Goal: Task Accomplishment & Management: Use online tool/utility

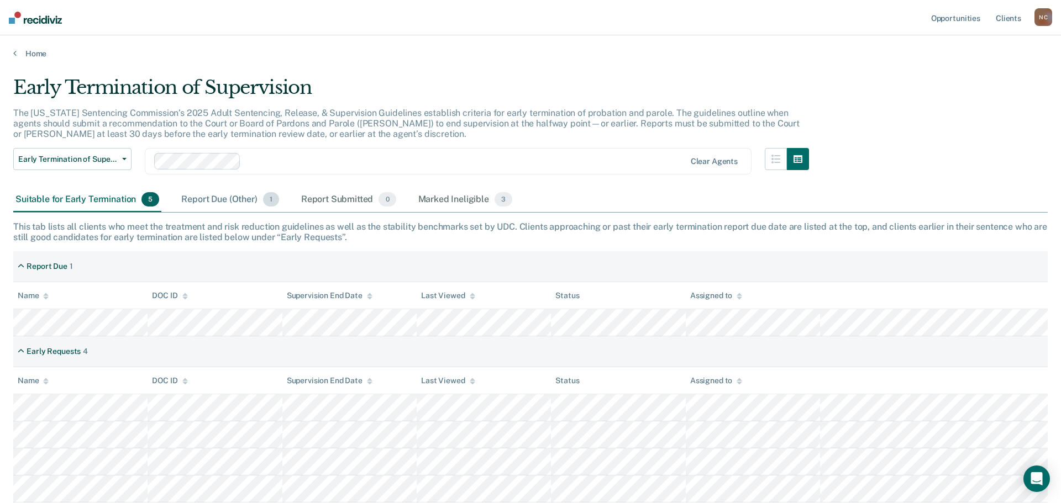
click at [246, 201] on div "Report Due (Other) 1" at bounding box center [230, 200] width 102 height 24
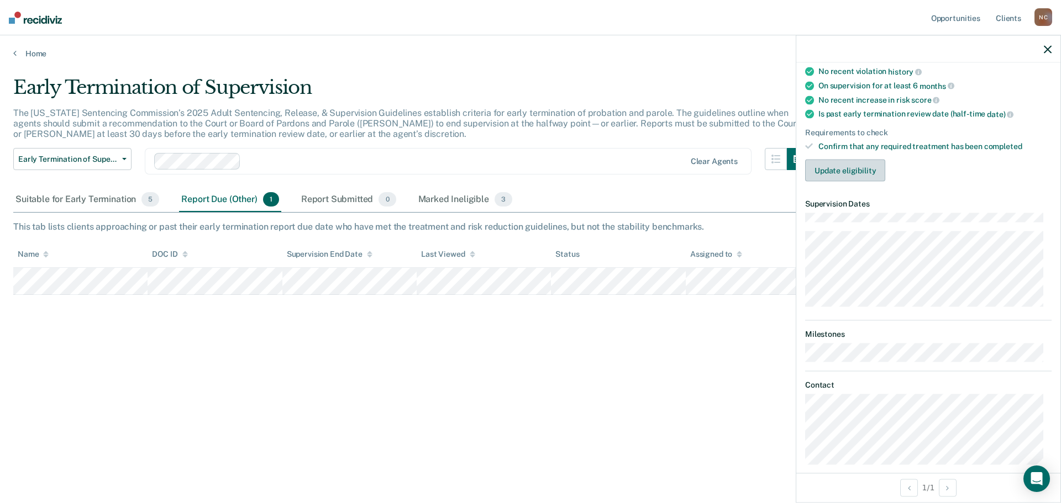
click at [859, 178] on button "Update eligibility" at bounding box center [845, 171] width 80 height 22
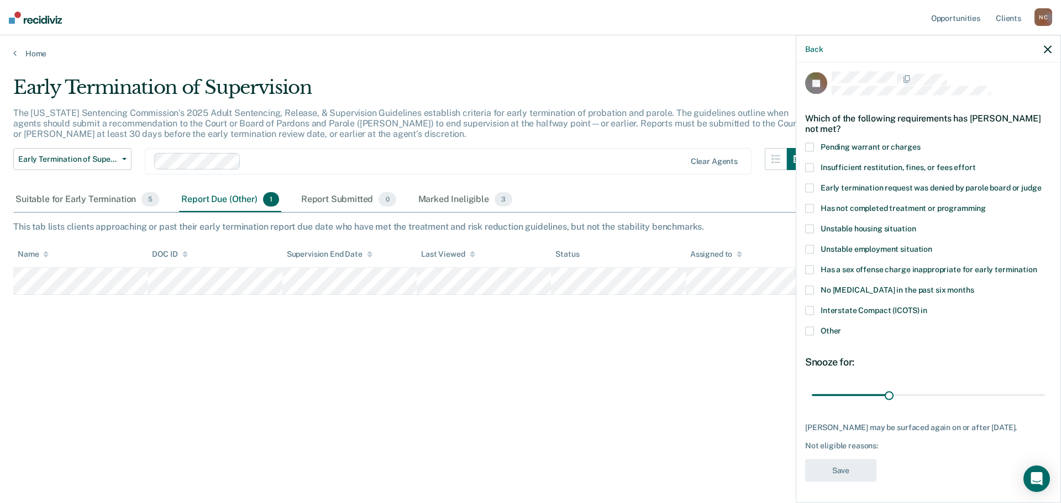
click at [880, 307] on span "Interstate Compact (ICOTS) in" at bounding box center [873, 309] width 107 height 9
click at [927, 306] on input "Interstate Compact (ICOTS) in" at bounding box center [927, 306] width 0 height 0
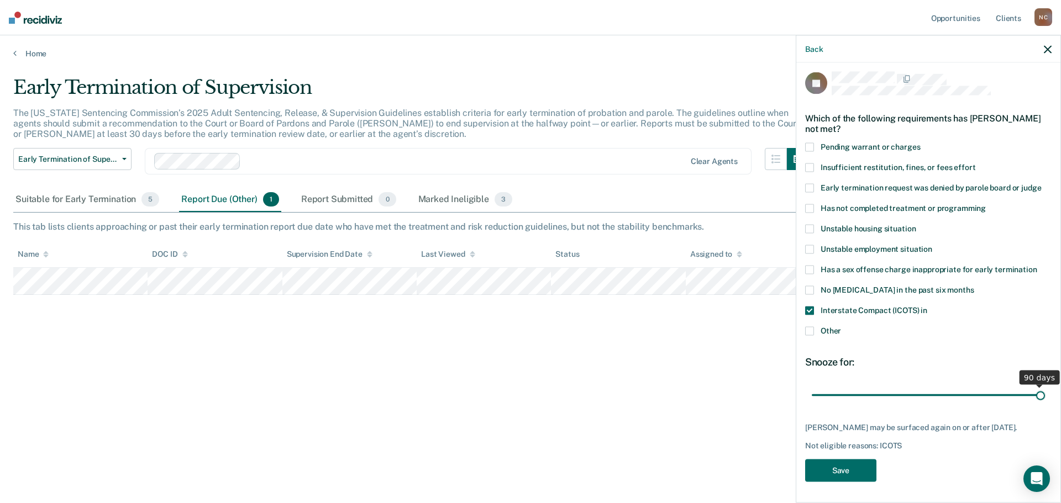
drag, startPoint x: 886, startPoint y: 398, endPoint x: 1039, endPoint y: 392, distance: 153.2
type input "90"
click at [1039, 392] on input "range" at bounding box center [928, 395] width 233 height 19
click at [839, 476] on button "Save" at bounding box center [840, 470] width 71 height 23
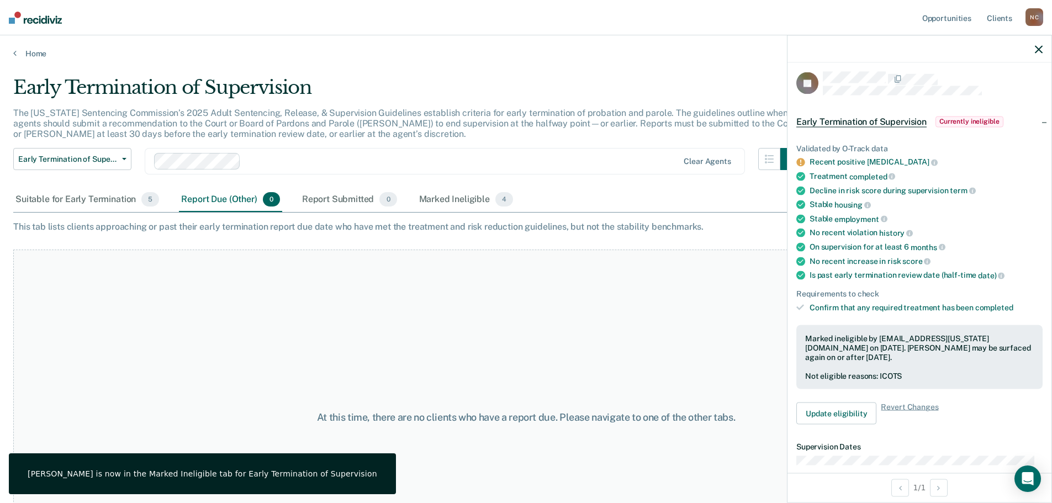
click at [600, 192] on div "Suitable for Early Termination 5 Report Due (Other) 0 Report Submitted 0 Marked…" at bounding box center [526, 200] width 1026 height 25
click at [1050, 41] on div at bounding box center [920, 49] width 264 height 28
click at [1044, 50] on div at bounding box center [920, 49] width 264 height 28
click at [1032, 49] on div at bounding box center [920, 49] width 264 height 28
click at [1041, 49] on icon "button" at bounding box center [1039, 49] width 8 height 8
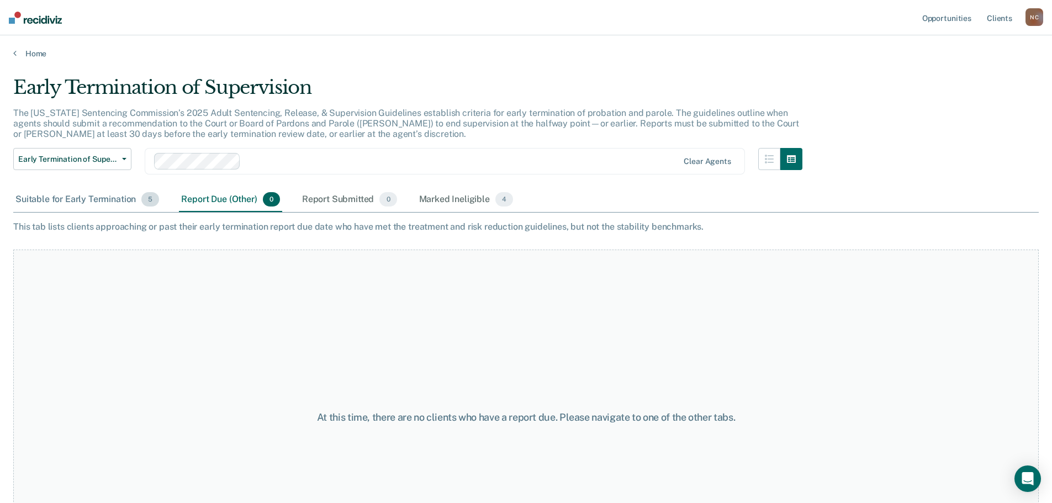
click at [101, 195] on div "Suitable for Early Termination 5" at bounding box center [87, 200] width 148 height 24
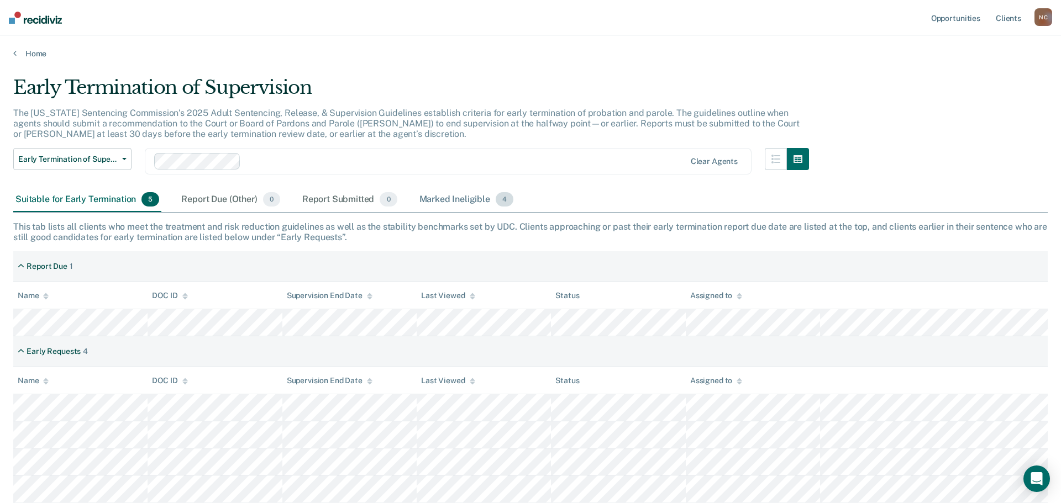
click at [463, 202] on div "Marked Ineligible 4" at bounding box center [466, 200] width 99 height 24
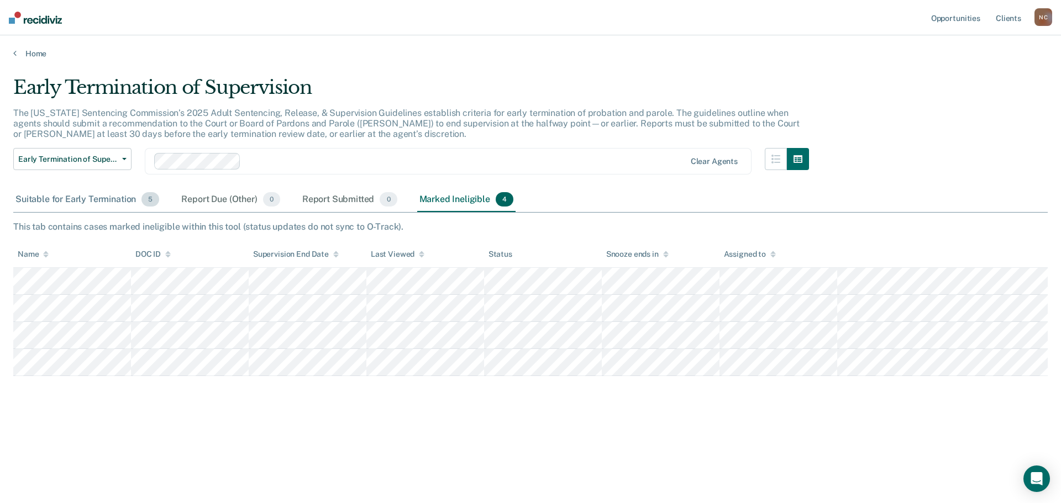
click at [89, 196] on div "Suitable for Early Termination 5" at bounding box center [87, 200] width 148 height 24
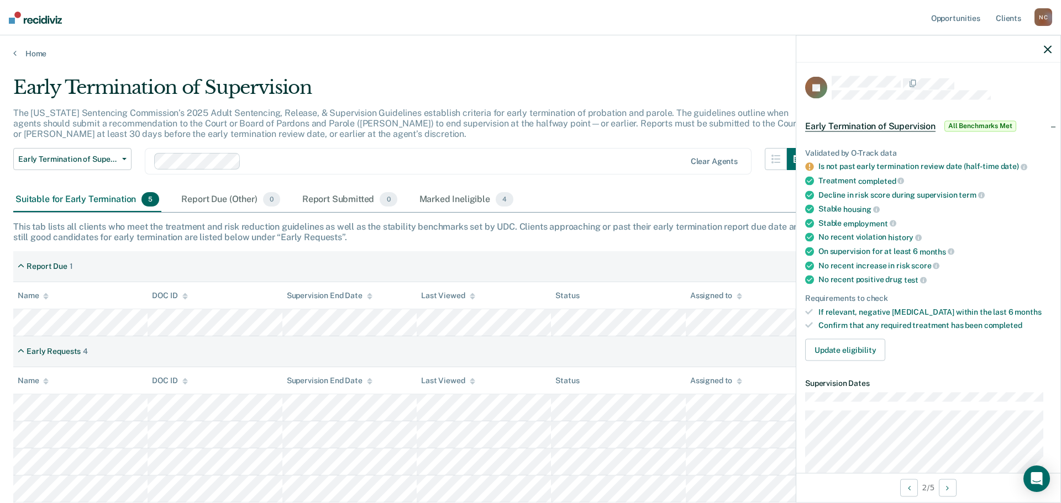
click at [653, 247] on div "Early Termination of Supervision The [US_STATE] Sentencing Commission’s 2025 Ad…" at bounding box center [530, 248] width 1034 height 344
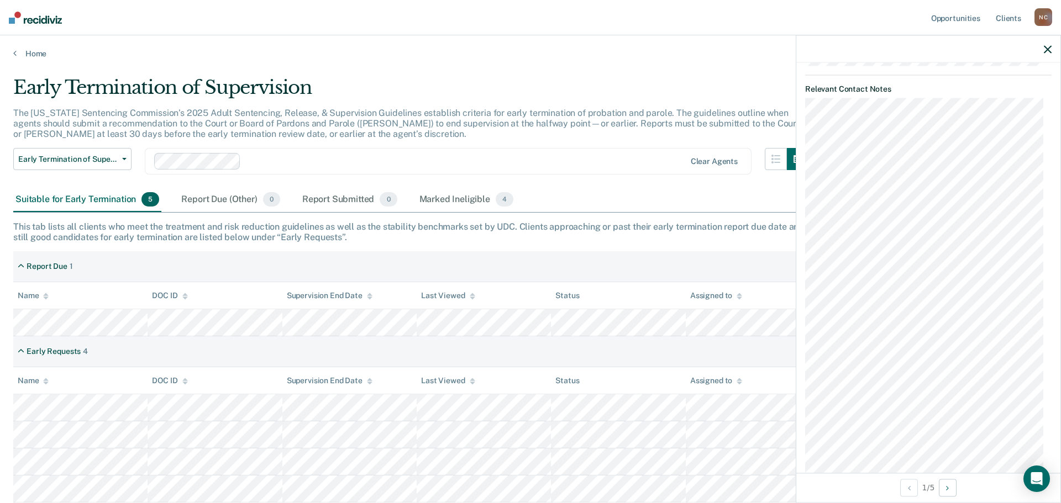
scroll to position [608, 0]
click at [643, 272] on div "Report Due 1" at bounding box center [530, 266] width 1034 height 31
click at [615, 193] on div "Suitable for Early Termination 5 Report Due (Other) 0 Report Submitted 0 Marked…" at bounding box center [530, 200] width 1034 height 25
click at [1050, 50] on icon "button" at bounding box center [1048, 49] width 8 height 8
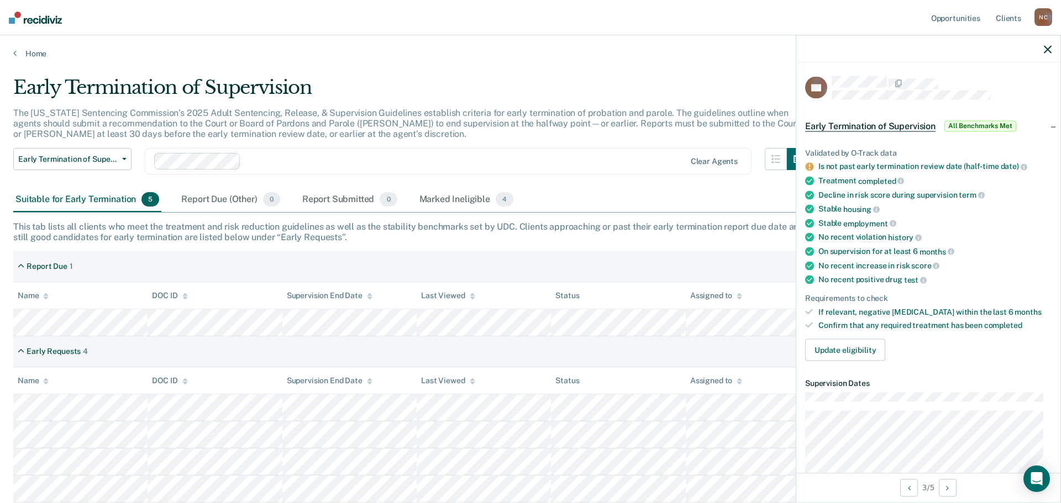
click at [1050, 46] on icon "button" at bounding box center [1048, 49] width 8 height 8
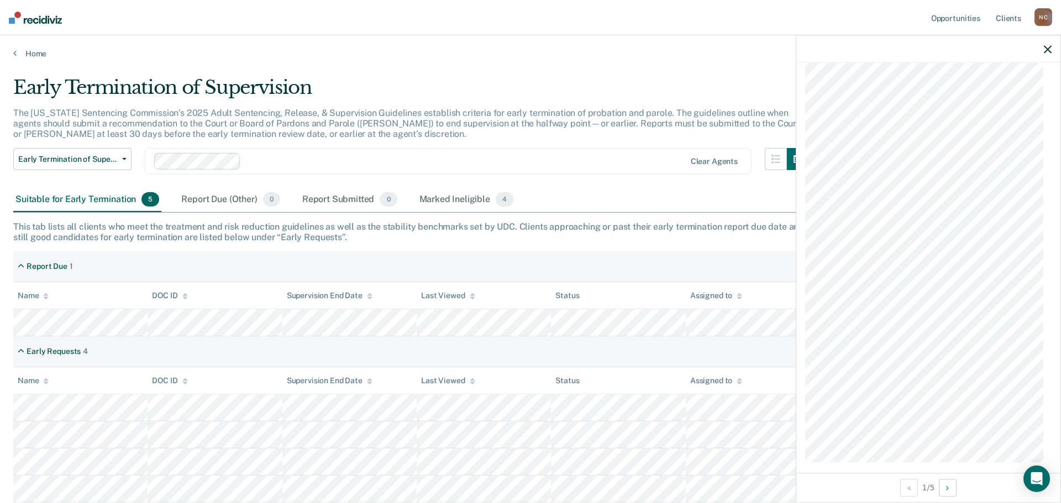
scroll to position [849, 0]
click at [955, 486] on button "Next Opportunity" at bounding box center [948, 488] width 18 height 18
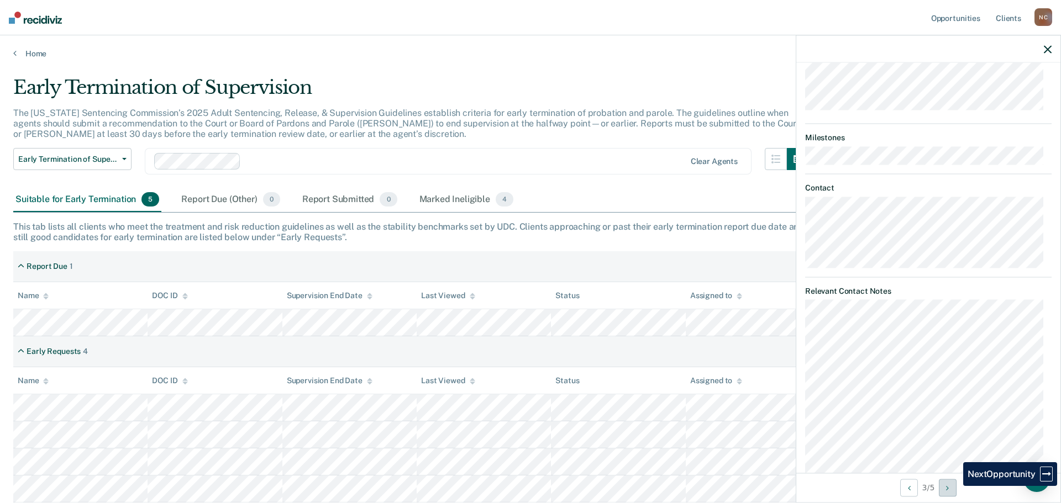
click at [955, 486] on button "Next Opportunity" at bounding box center [948, 488] width 18 height 18
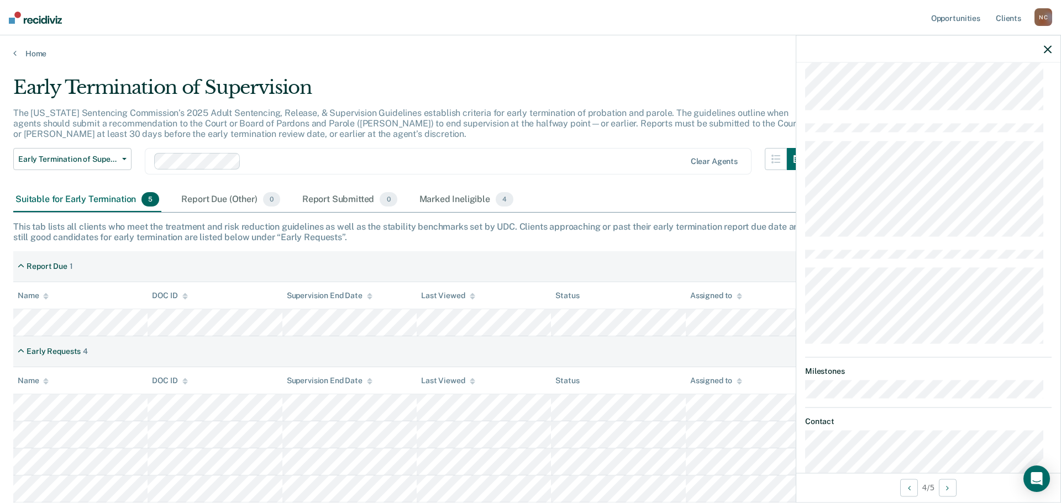
click at [655, 188] on div "Suitable for Early Termination 5 Report Due (Other) 0 Report Submitted 0 Marked…" at bounding box center [530, 200] width 1034 height 25
